Goal: Transaction & Acquisition: Subscribe to service/newsletter

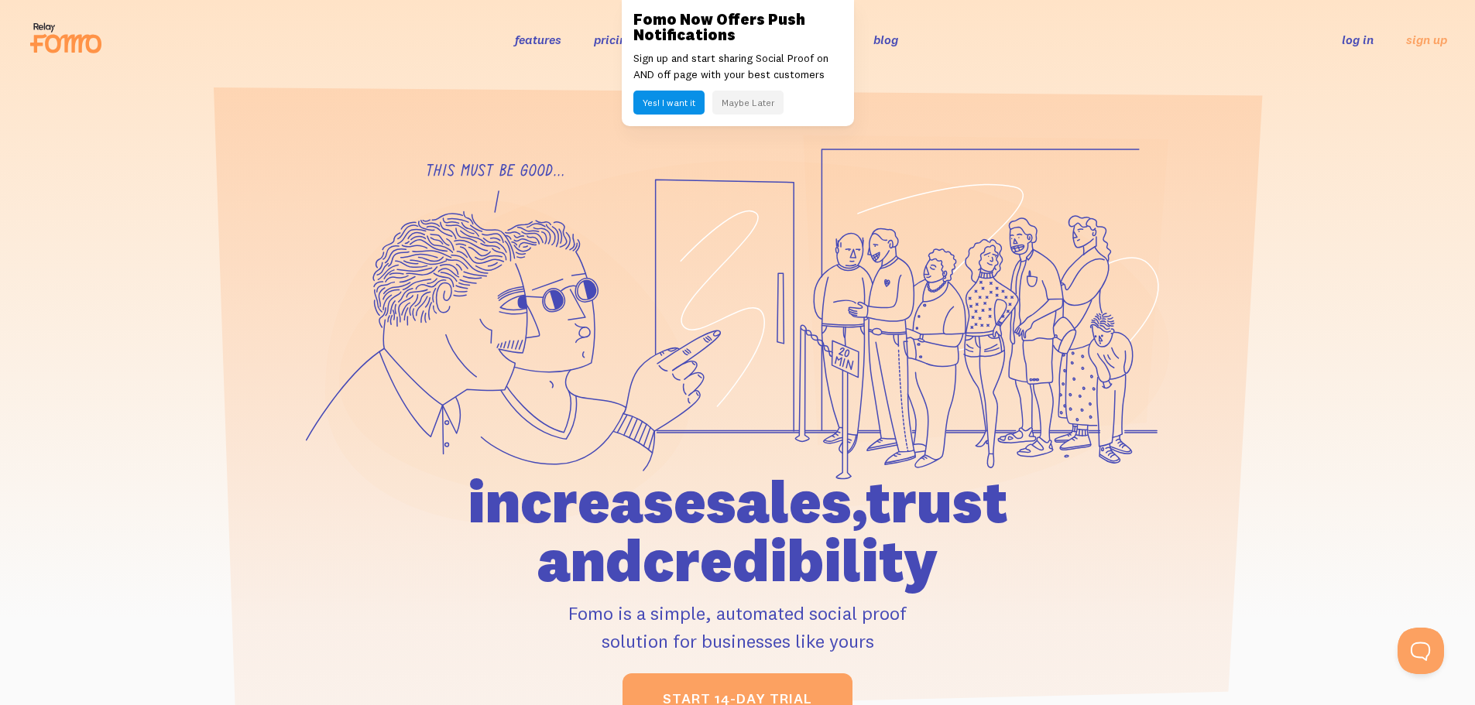
click at [1079, 63] on header "features pricing 106+ integrations reviews blog log in sign up log in sign up" at bounding box center [737, 39] width 1475 height 79
click at [756, 101] on button "Maybe Later" at bounding box center [747, 103] width 71 height 24
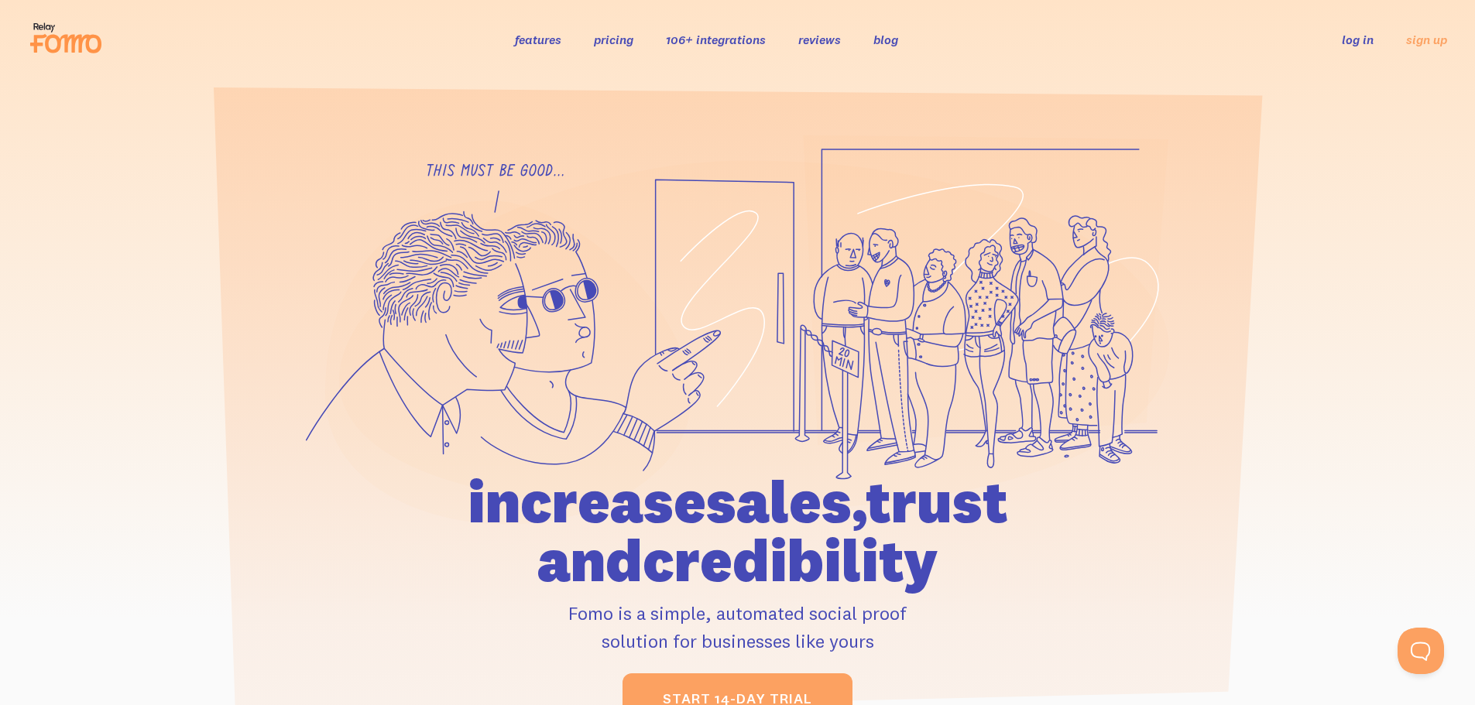
click at [614, 38] on link "pricing" at bounding box center [613, 39] width 39 height 15
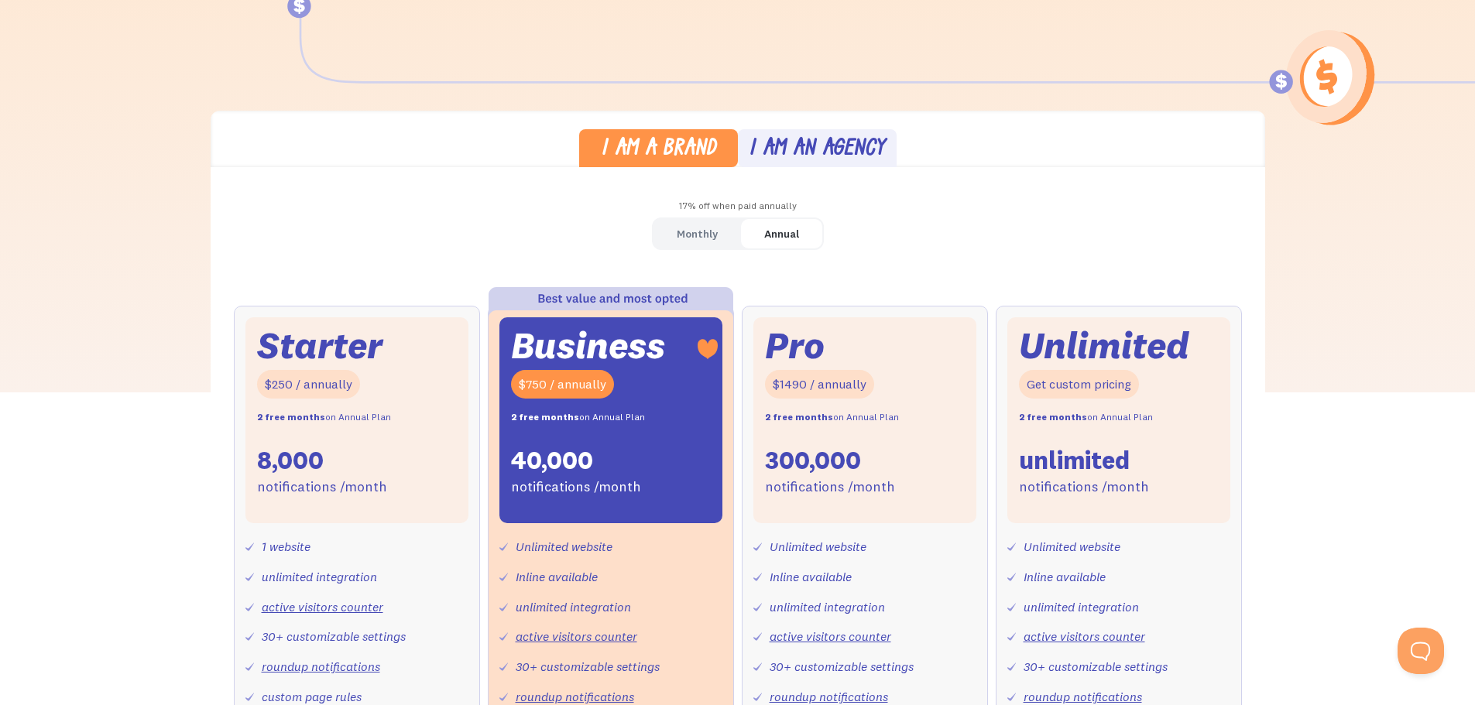
scroll to position [335, 0]
click at [813, 146] on div "I am an agency" at bounding box center [817, 149] width 136 height 22
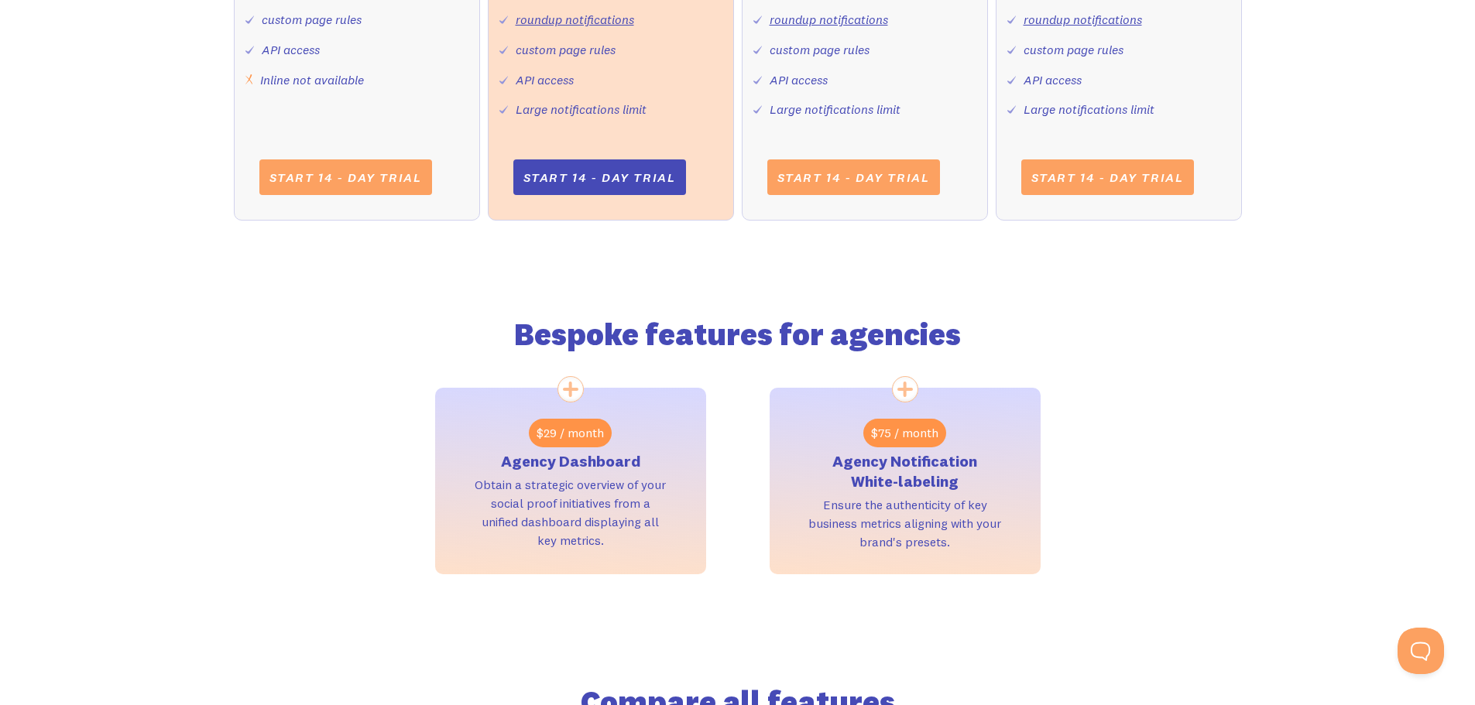
scroll to position [1032, 0]
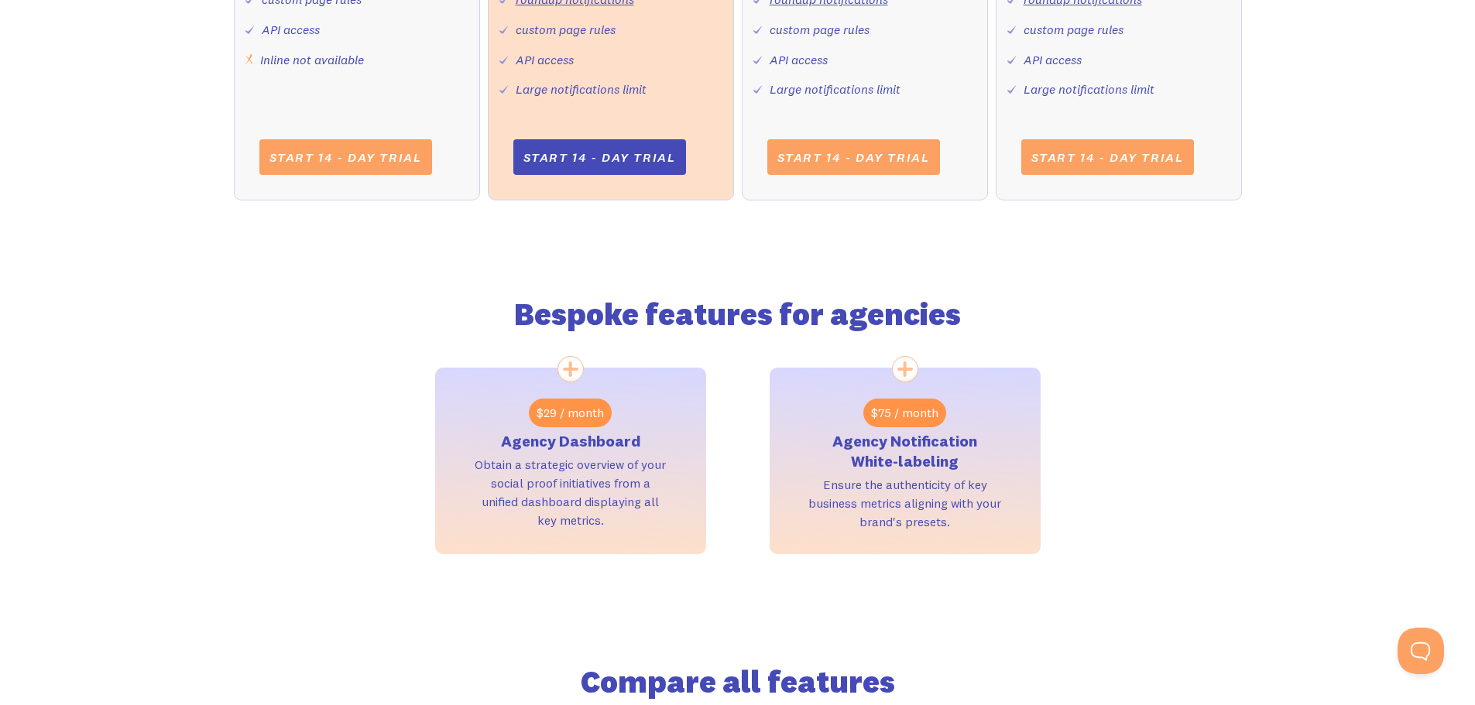
click at [1210, 285] on div "Bespoke features for agencies $29 / month Agency Dashboard Obtain a strategic o…" at bounding box center [738, 393] width 1008 height 322
